Goal: Task Accomplishment & Management: Use online tool/utility

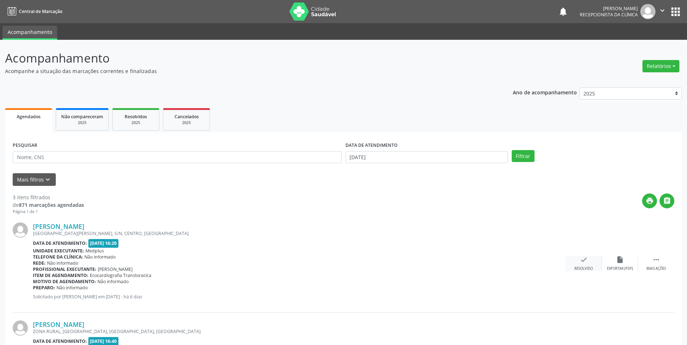
click at [583, 261] on icon "check" at bounding box center [583, 260] width 8 height 8
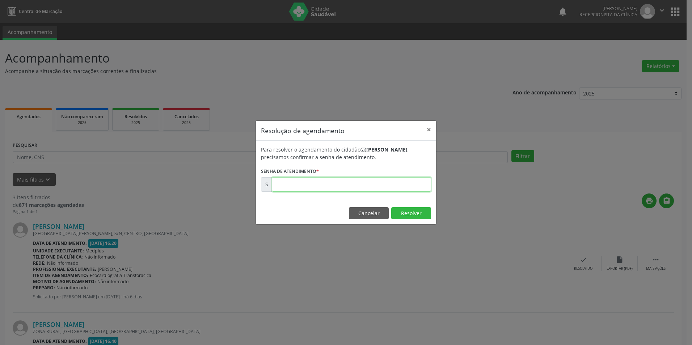
click at [296, 185] on input "text" at bounding box center [351, 184] width 159 height 14
type input "00173264"
click at [414, 214] on button "Resolver" at bounding box center [411, 213] width 40 height 12
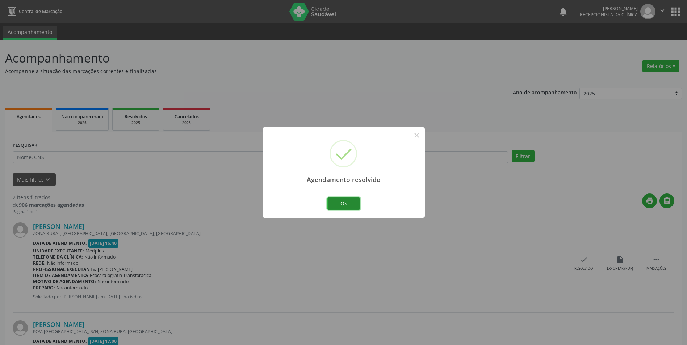
click at [347, 202] on button "Ok" at bounding box center [343, 204] width 33 height 12
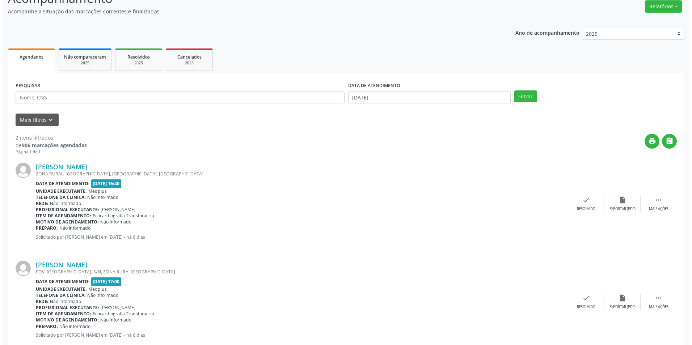
scroll to position [72, 0]
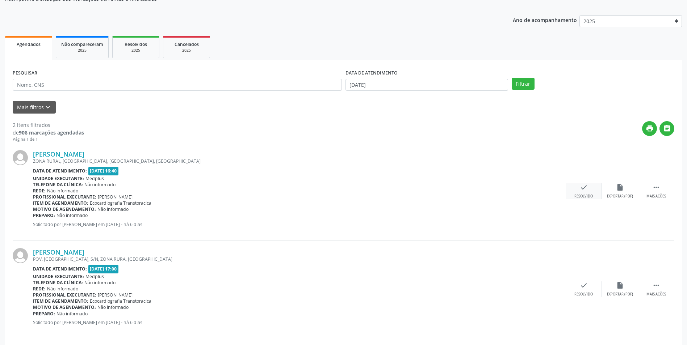
click at [586, 191] on icon "check" at bounding box center [583, 187] width 8 height 8
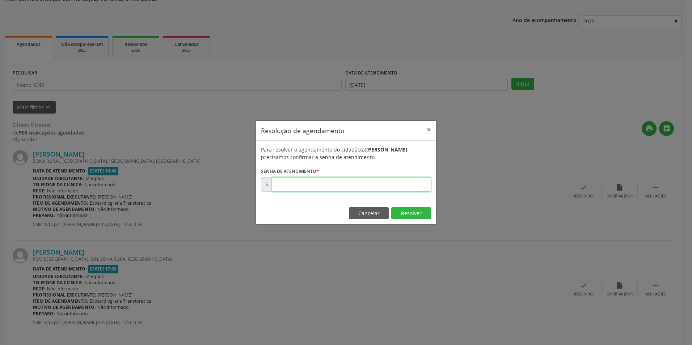
click at [370, 180] on input "text" at bounding box center [351, 184] width 159 height 14
type input "00173272"
click at [413, 212] on button "Resolver" at bounding box center [411, 213] width 40 height 12
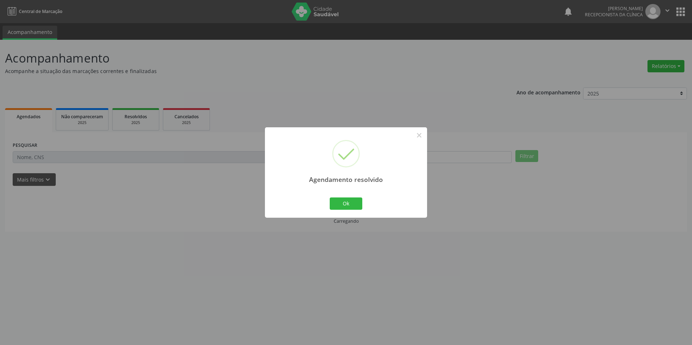
scroll to position [0, 0]
click at [341, 200] on button "Ok" at bounding box center [346, 204] width 33 height 12
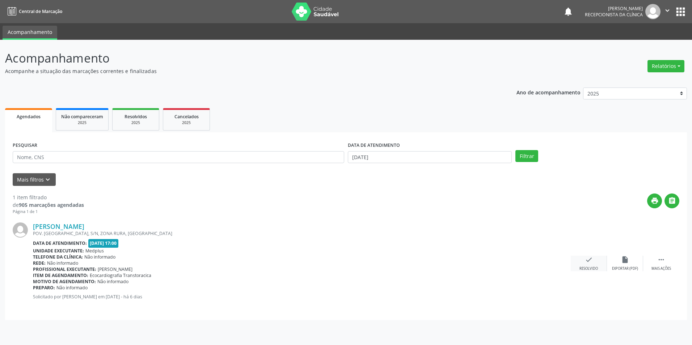
click at [588, 269] on div "Resolvido" at bounding box center [588, 268] width 18 height 5
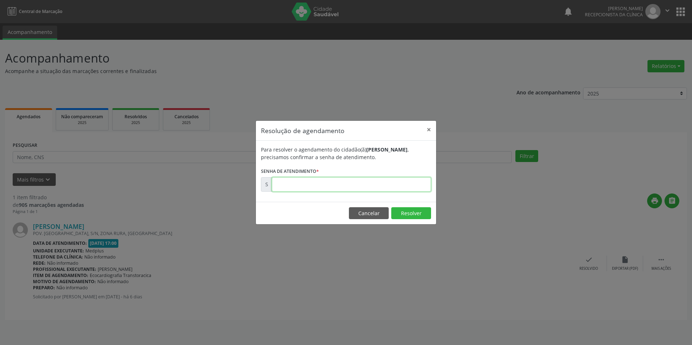
click at [311, 188] on input "text" at bounding box center [351, 184] width 159 height 14
type input "00173274"
click at [410, 214] on button "Resolver" at bounding box center [411, 213] width 40 height 12
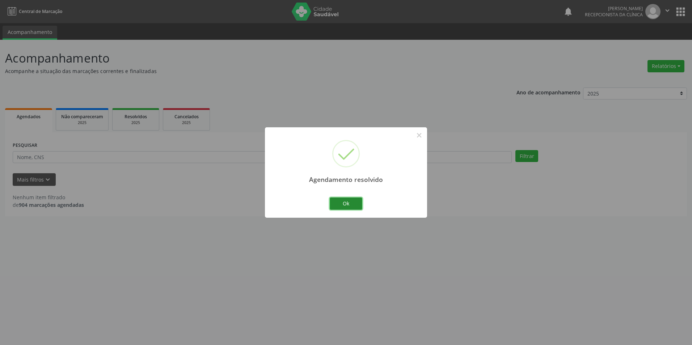
click at [355, 203] on button "Ok" at bounding box center [346, 204] width 33 height 12
